Goal: Task Accomplishment & Management: Manage account settings

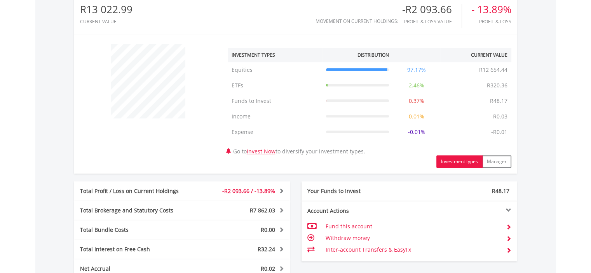
scroll to position [350, 0]
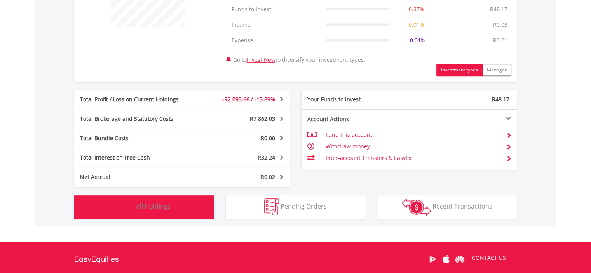
click at [129, 206] on img "button" at bounding box center [126, 207] width 17 height 17
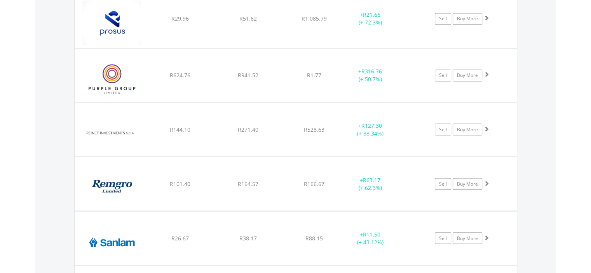
scroll to position [1369, 0]
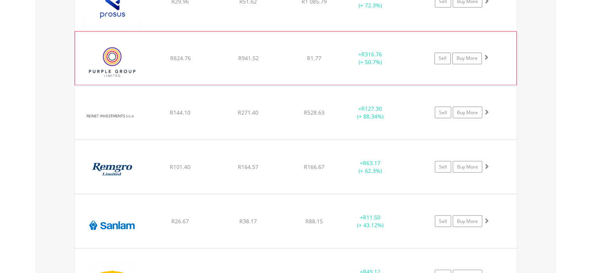
click at [114, 54] on img at bounding box center [112, 61] width 67 height 41
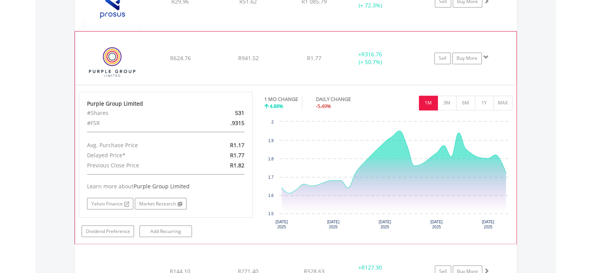
click at [120, 52] on img at bounding box center [112, 61] width 67 height 41
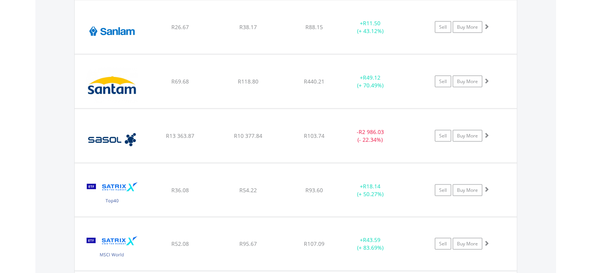
scroll to position [1563, 0]
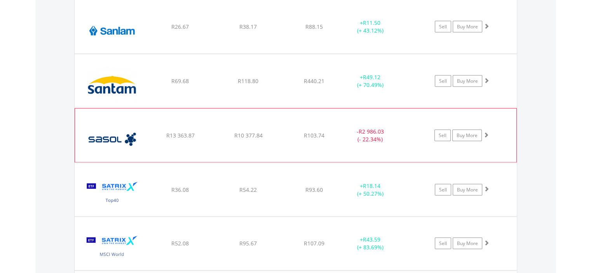
click at [114, 133] on img at bounding box center [112, 140] width 67 height 42
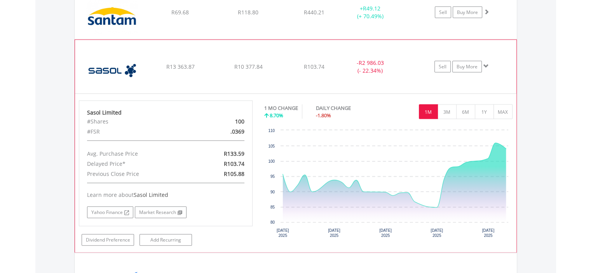
scroll to position [1641, 0]
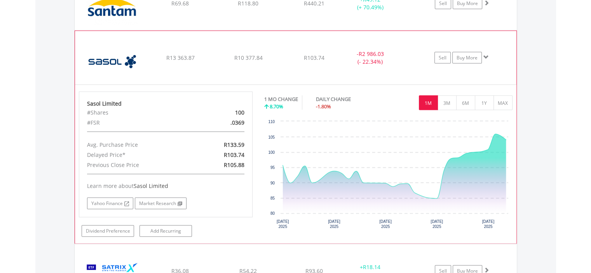
click at [107, 58] on img at bounding box center [112, 62] width 67 height 42
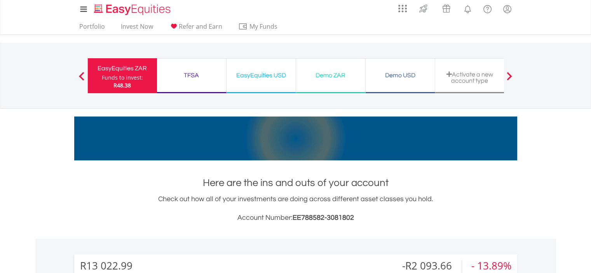
scroll to position [0, 0]
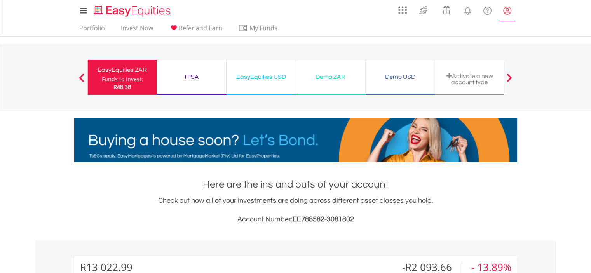
click at [509, 11] on lord-icon "My Profile" at bounding box center [508, 11] width 10 height 10
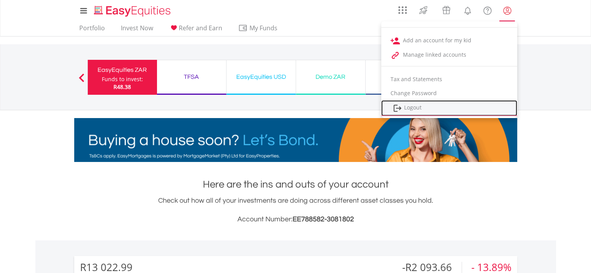
click at [421, 106] on link "Logout" at bounding box center [449, 108] width 136 height 16
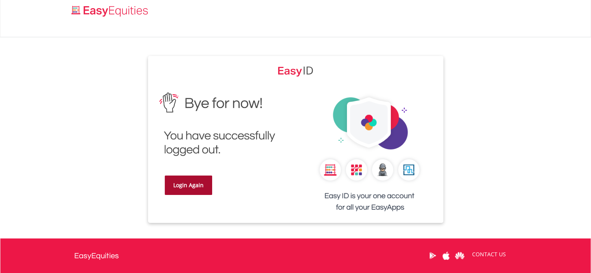
click at [192, 187] on link "Login Again" at bounding box center [188, 185] width 47 height 19
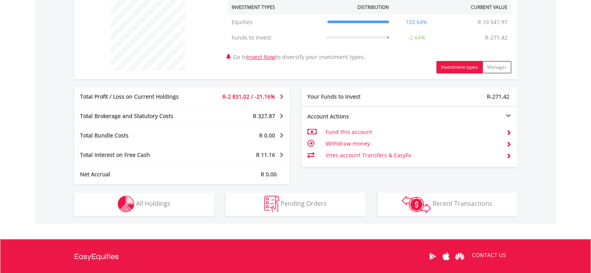
scroll to position [311, 0]
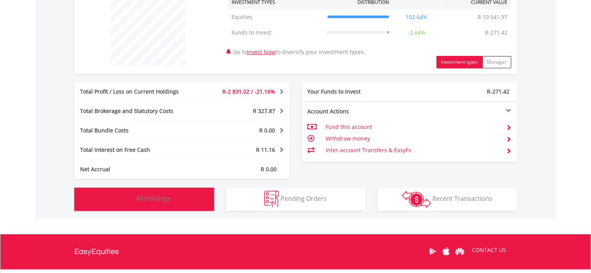
click at [129, 199] on img "button" at bounding box center [126, 199] width 17 height 17
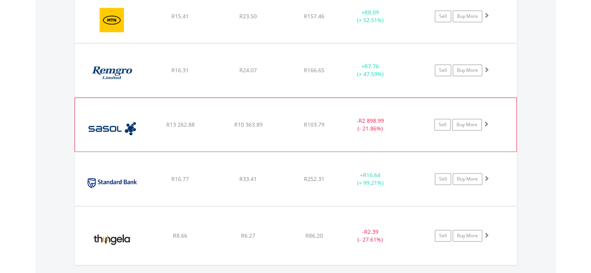
scroll to position [739, 0]
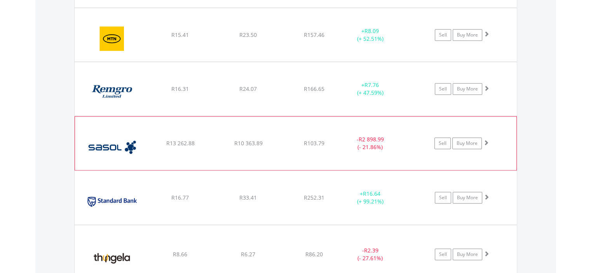
click at [109, 145] on img at bounding box center [112, 147] width 67 height 42
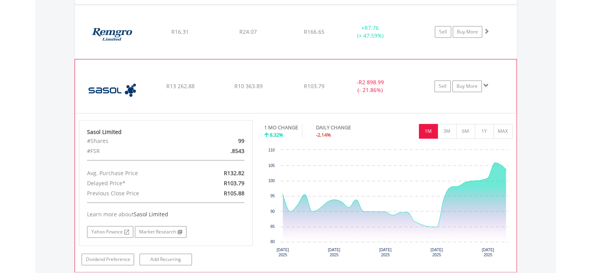
scroll to position [778, 0]
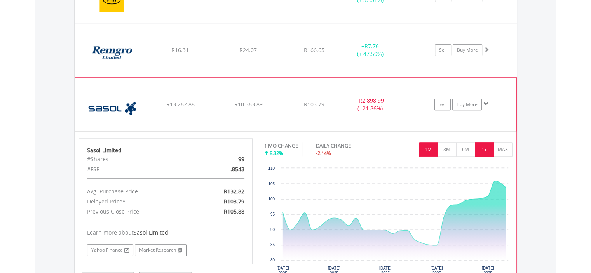
click at [479, 143] on button "1Y" at bounding box center [484, 149] width 19 height 15
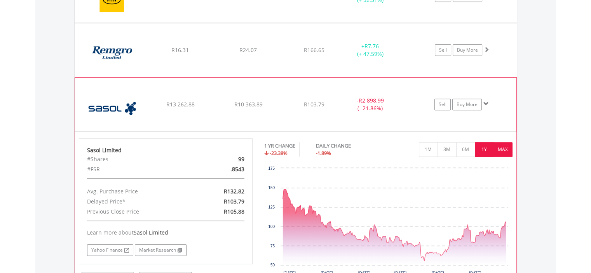
click at [505, 145] on button "MAX" at bounding box center [503, 149] width 19 height 15
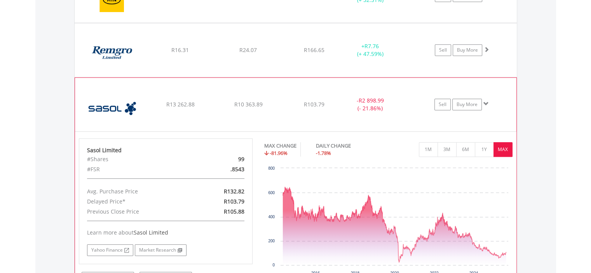
click at [105, 107] on img at bounding box center [112, 108] width 67 height 42
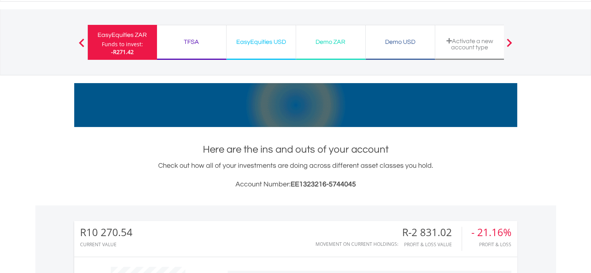
scroll to position [0, 0]
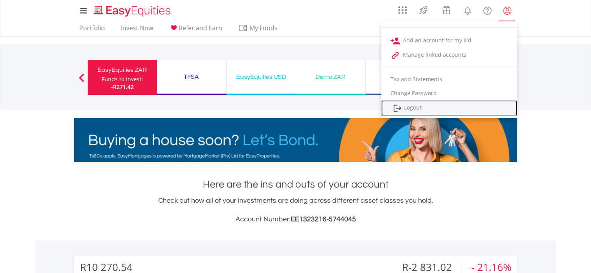
click at [440, 109] on link "Logout" at bounding box center [449, 108] width 136 height 16
